Goal: Check status

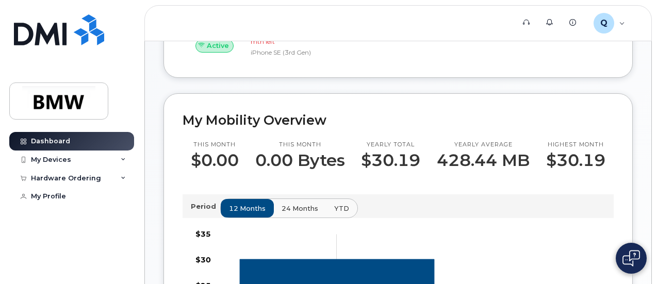
scroll to position [377, 0]
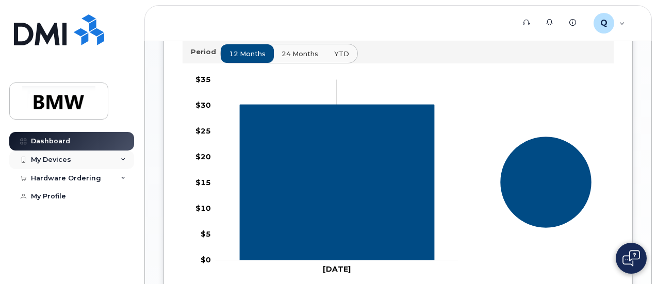
click at [128, 159] on div "My Devices" at bounding box center [71, 159] width 125 height 19
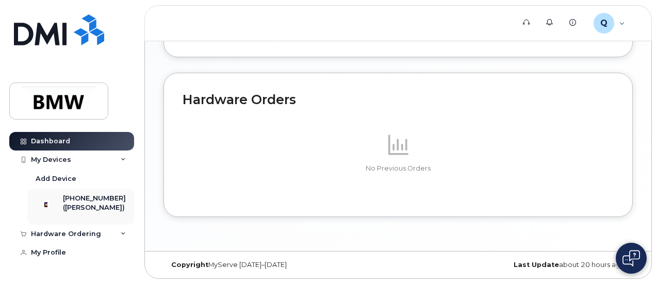
scroll to position [659, 0]
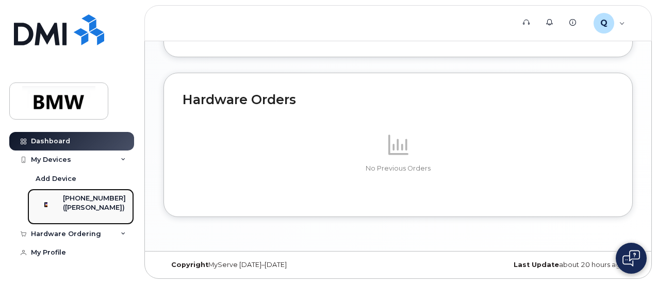
click at [75, 212] on div "([PERSON_NAME])" at bounding box center [94, 207] width 63 height 9
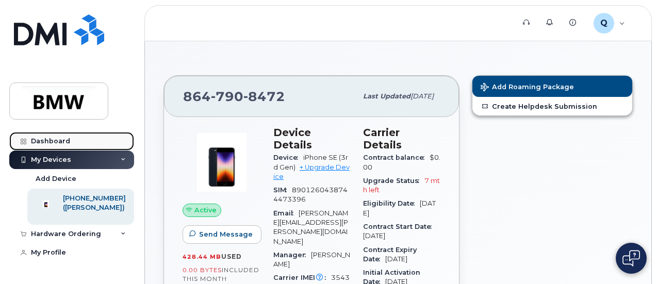
click at [41, 141] on div "Dashboard" at bounding box center [50, 141] width 39 height 8
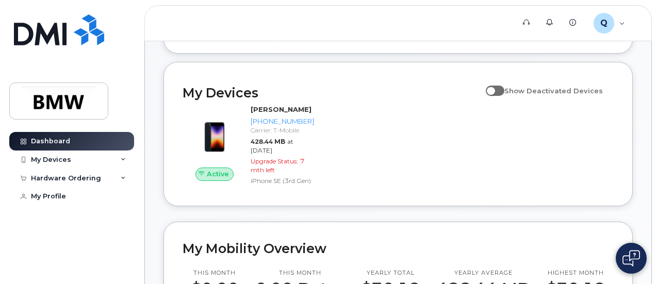
scroll to position [103, 0]
